Goal: Information Seeking & Learning: Learn about a topic

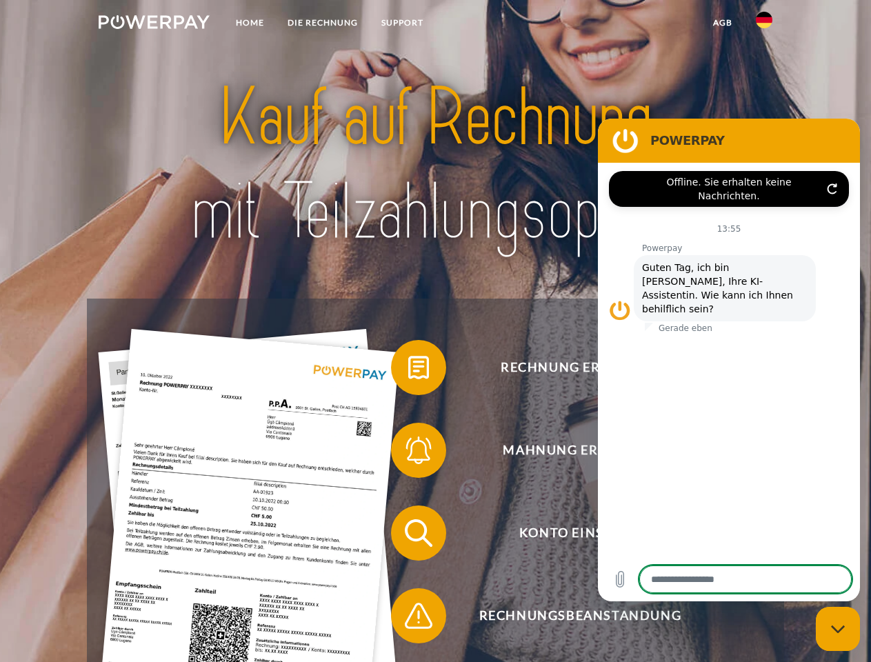
click at [154, 24] on img at bounding box center [154, 22] width 111 height 14
click at [764, 24] on img at bounding box center [764, 20] width 17 height 17
click at [722, 23] on link "agb" at bounding box center [723, 22] width 43 height 25
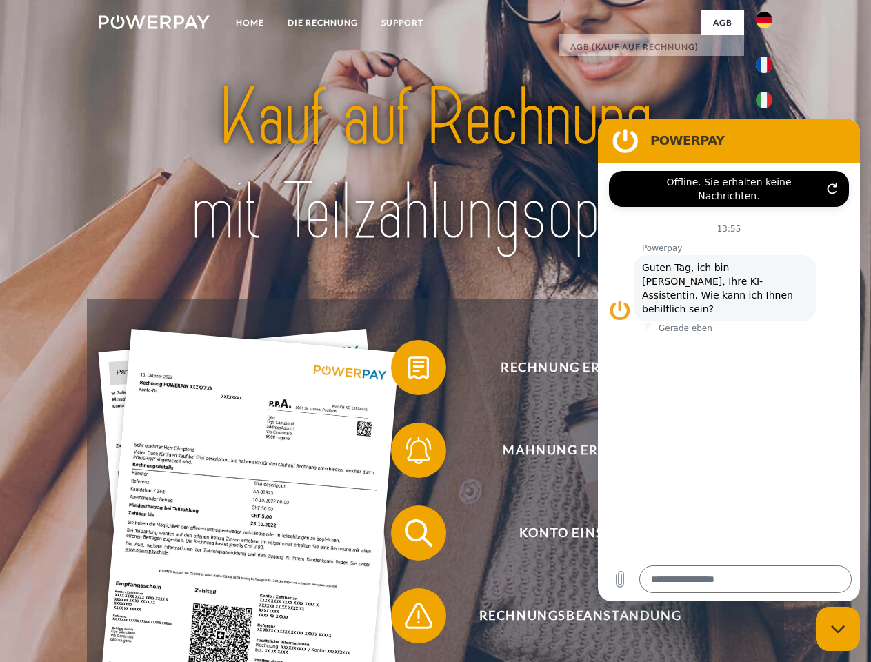
click at [408, 370] on span at bounding box center [398, 367] width 69 height 69
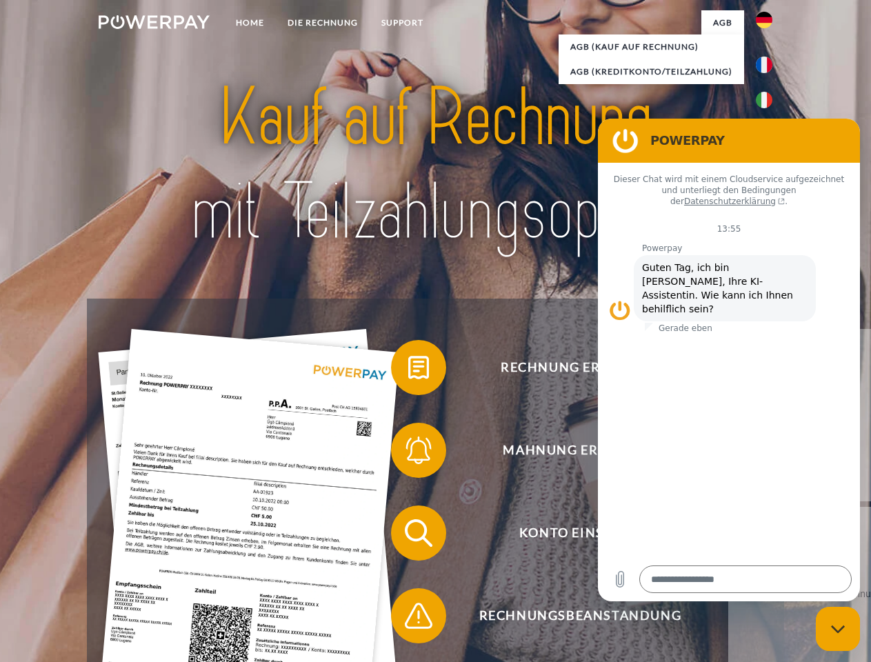
click at [408, 453] on div "Rechnung erhalten? Mahnung erhalten? Konto einsehen" at bounding box center [435, 575] width 697 height 552
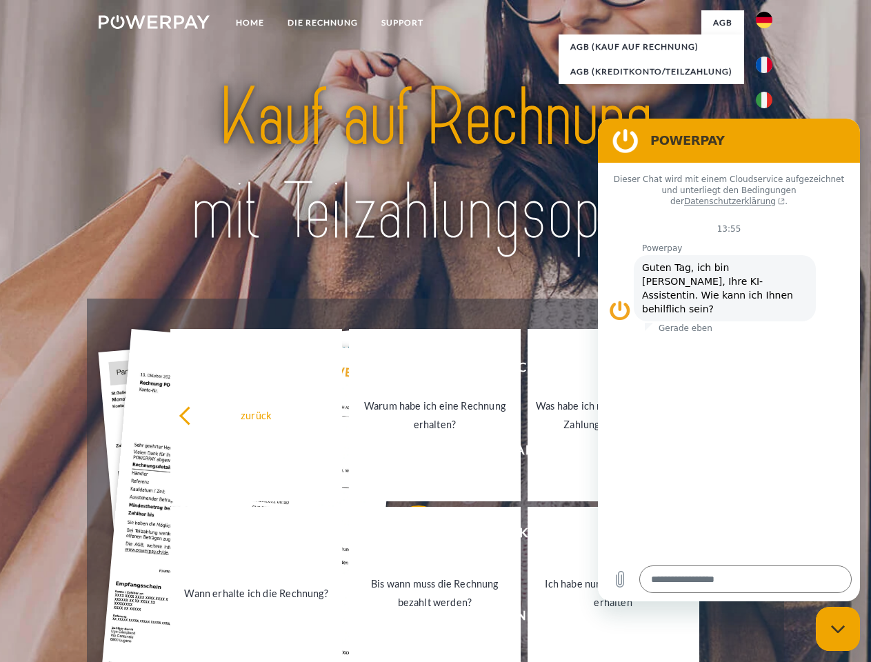
click at [408, 536] on link "Bis wann muss die Rechnung bezahlt werden?" at bounding box center [435, 593] width 172 height 172
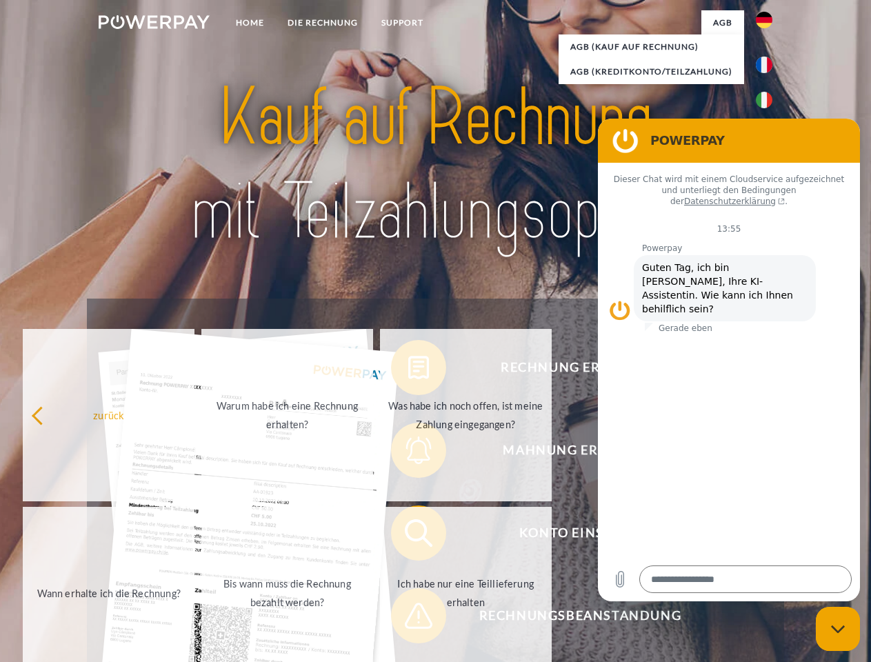
click at [408, 619] on span at bounding box center [398, 616] width 69 height 69
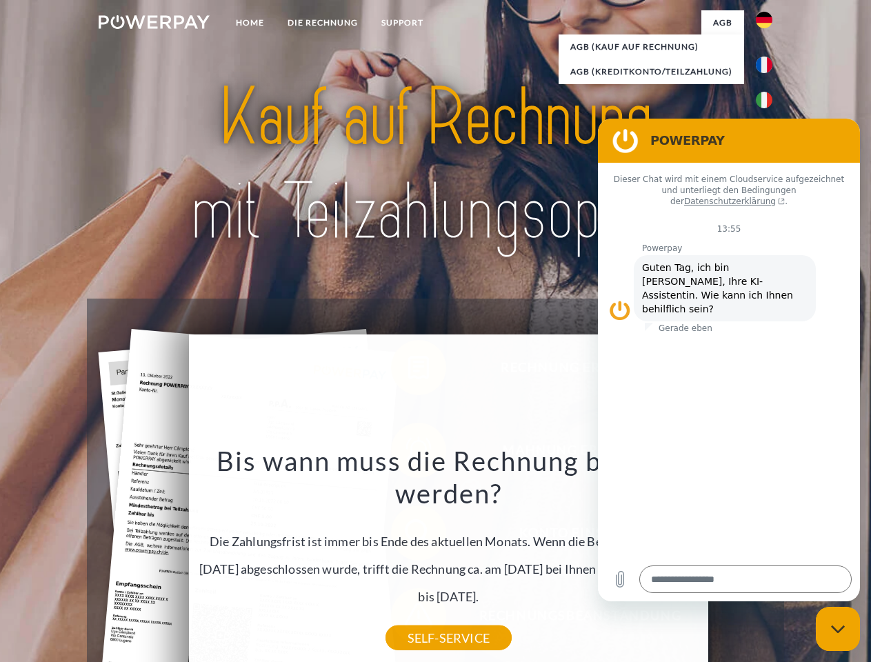
click at [838, 629] on icon "Messaging-Fenster schließen" at bounding box center [838, 629] width 14 height 9
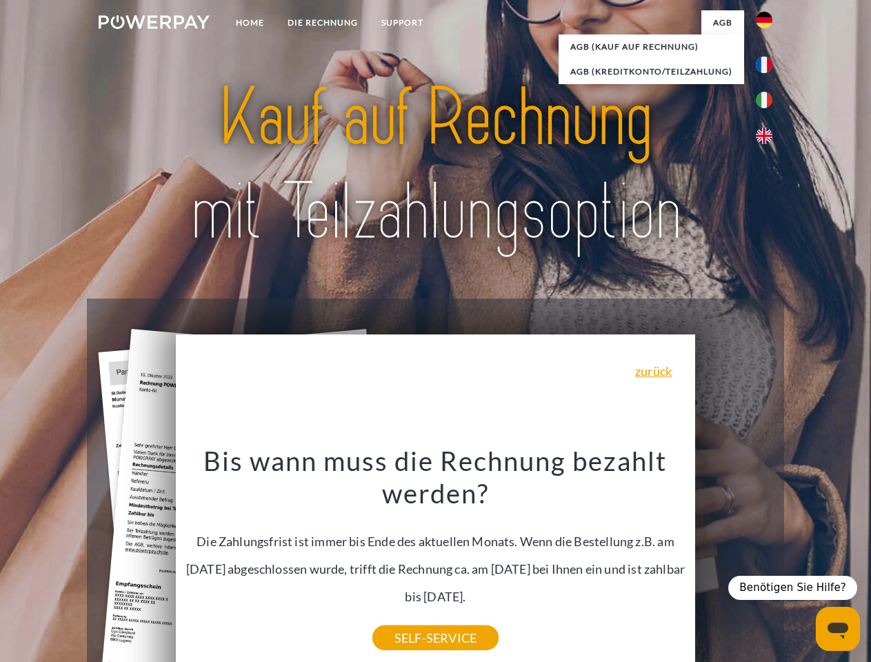
type textarea "*"
